Goal: Information Seeking & Learning: Learn about a topic

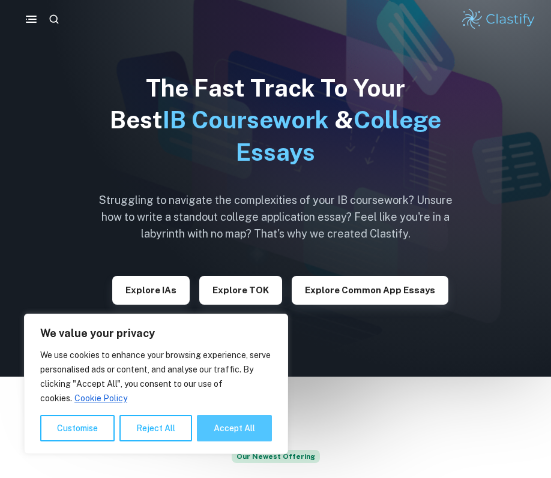
click at [215, 429] on button "Accept All" at bounding box center [234, 428] width 75 height 26
checkbox input "true"
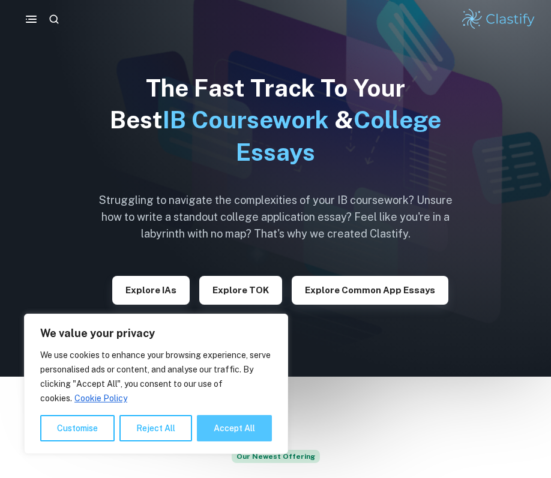
checkbox input "true"
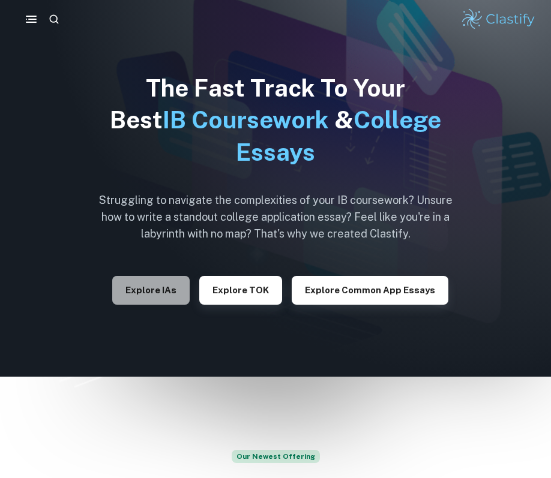
click at [154, 289] on button "Explore IAs" at bounding box center [150, 290] width 77 height 29
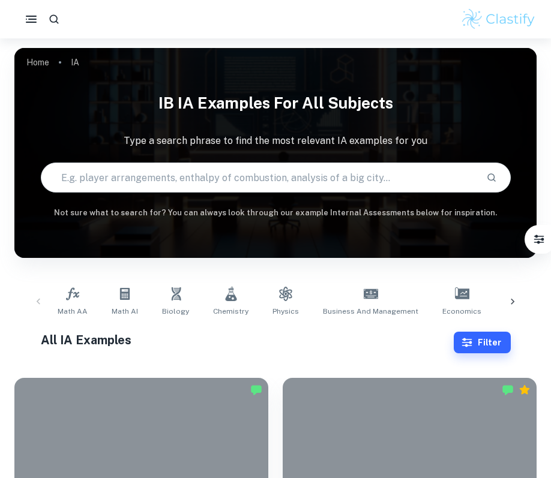
click at [196, 169] on input "text" at bounding box center [258, 178] width 435 height 34
click at [253, 182] on input "text" at bounding box center [258, 178] width 435 height 34
paste input "How effective is Starbucks’s environmental strategy in maintaining competitive …"
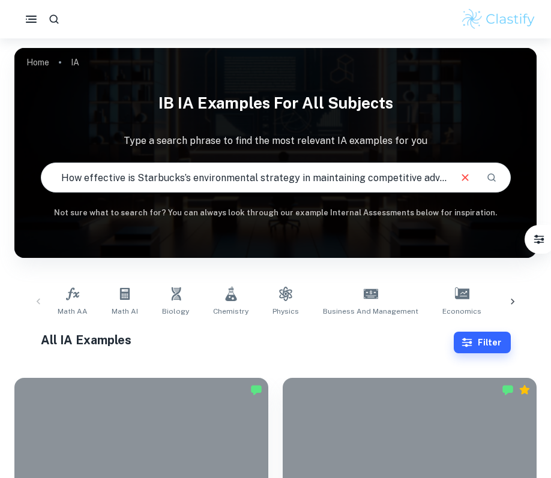
type input "How effective is Starbucks’s environmental strategy in maintaining competitive …"
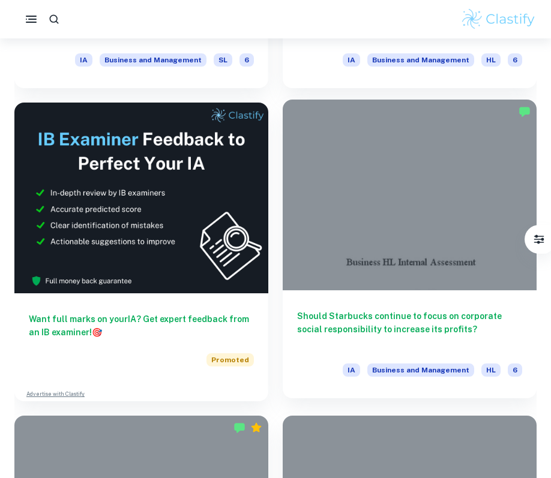
scroll to position [590, 0]
